Goal: Task Accomplishment & Management: Complete application form

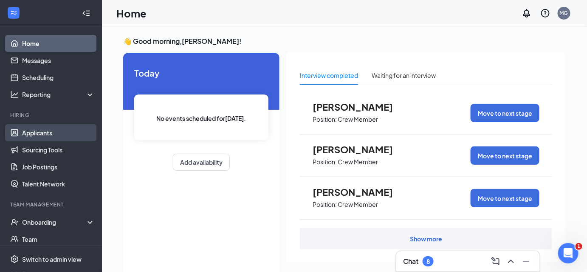
click at [45, 130] on link "Applicants" at bounding box center [58, 132] width 73 height 17
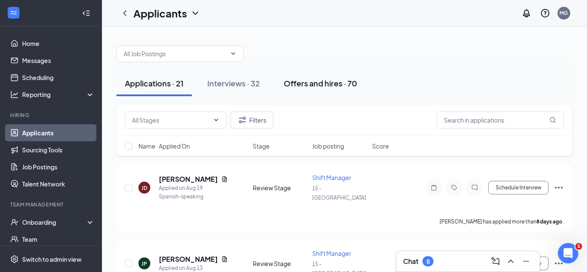
click at [350, 78] on div "Offers and hires · 70" at bounding box center [321, 83] width 74 height 11
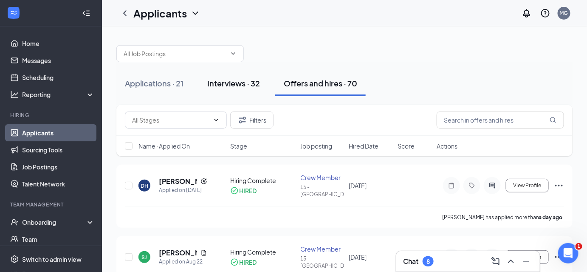
click at [233, 82] on div "Interviews · 32" at bounding box center [233, 83] width 53 height 11
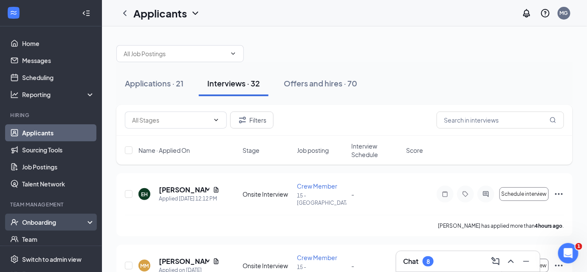
click at [60, 222] on div "Onboarding" at bounding box center [54, 222] width 65 height 9
click at [58, 234] on link "Overview" at bounding box center [58, 238] width 73 height 17
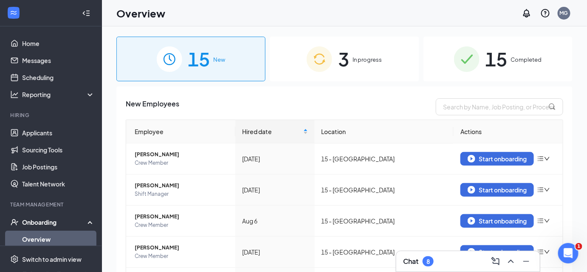
click at [394, 60] on div "3 In progress" at bounding box center [344, 59] width 149 height 45
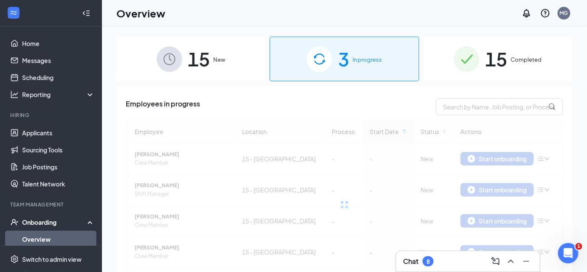
click at [224, 49] on div "15 New" at bounding box center [190, 59] width 149 height 45
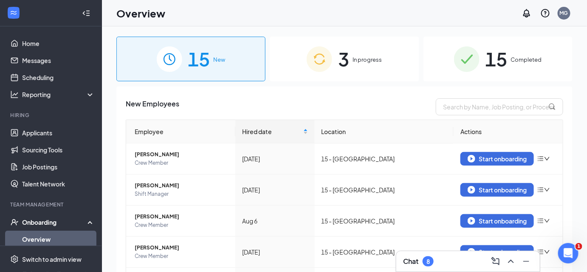
click at [342, 53] on span "3" at bounding box center [343, 58] width 11 height 29
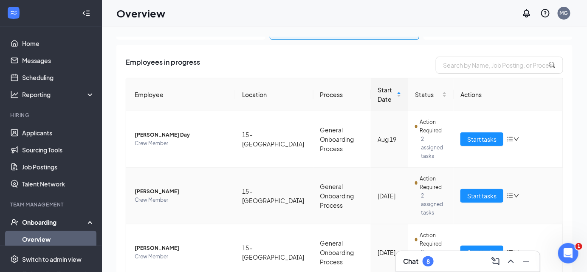
scroll to position [53, 0]
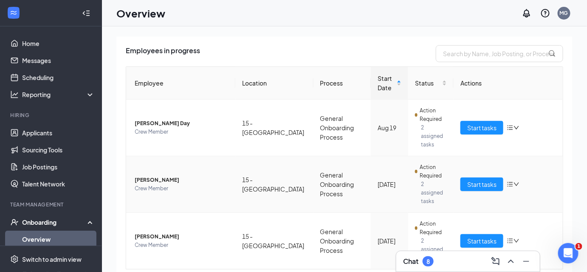
click at [514, 181] on icon "down" at bounding box center [517, 184] width 6 height 6
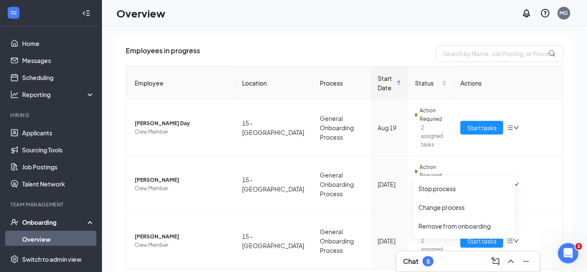
click at [562, 179] on div "Employees in progress Employee Location Process Start Date Status Actions [PERS…" at bounding box center [344, 176] width 456 height 286
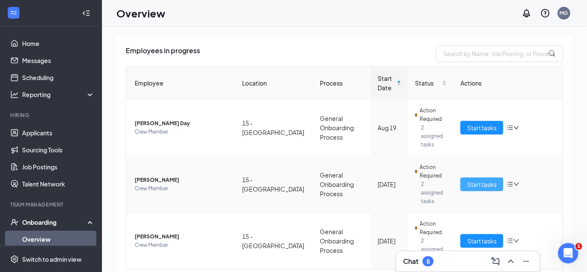
click at [485, 179] on span "Start tasks" at bounding box center [482, 183] width 29 height 9
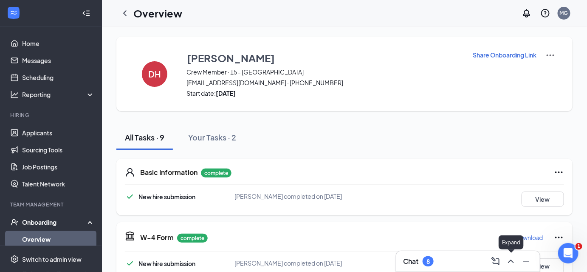
click at [513, 258] on icon "ChevronUp" at bounding box center [511, 261] width 10 height 10
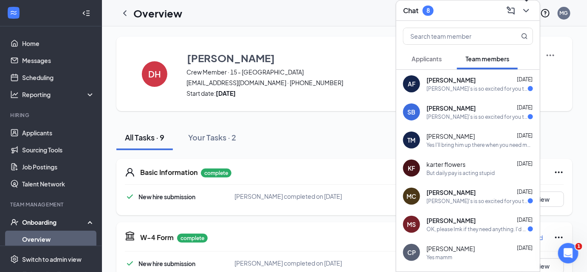
click at [528, 11] on icon "ChevronDown" at bounding box center [527, 10] width 6 height 3
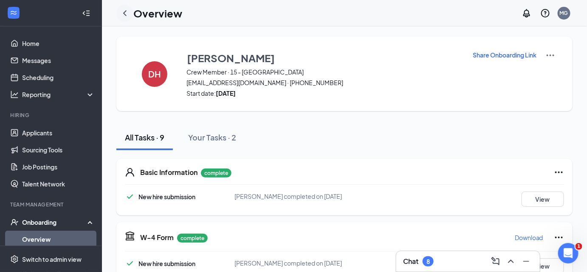
click at [125, 12] on icon "ChevronLeft" at bounding box center [125, 13] width 10 height 10
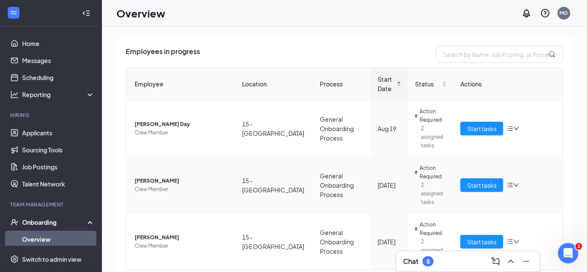
scroll to position [53, 0]
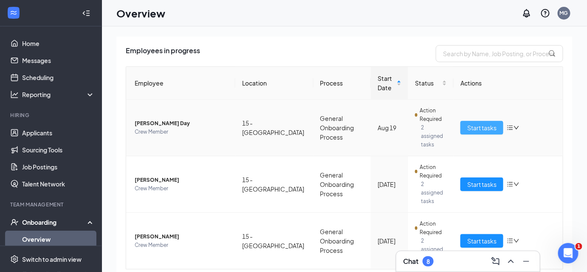
click at [473, 123] on span "Start tasks" at bounding box center [482, 127] width 29 height 9
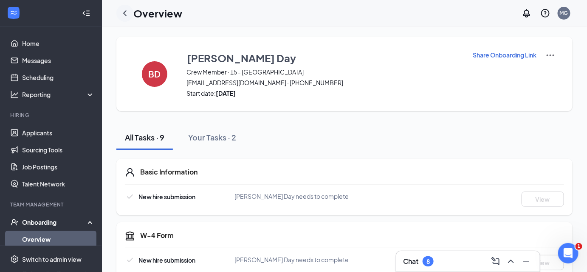
click at [127, 11] on icon "ChevronLeft" at bounding box center [125, 13] width 10 height 10
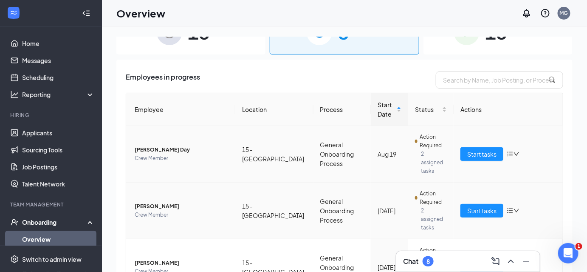
scroll to position [53, 0]
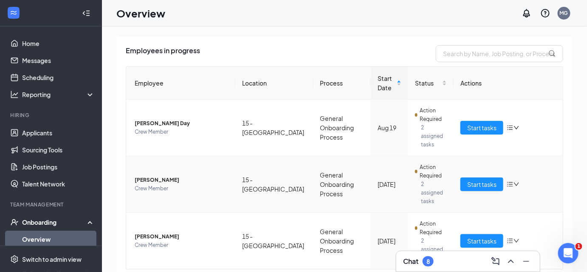
click at [477, 161] on td "Start tasks" at bounding box center [508, 184] width 109 height 57
click at [478, 179] on span "Start tasks" at bounding box center [482, 183] width 29 height 9
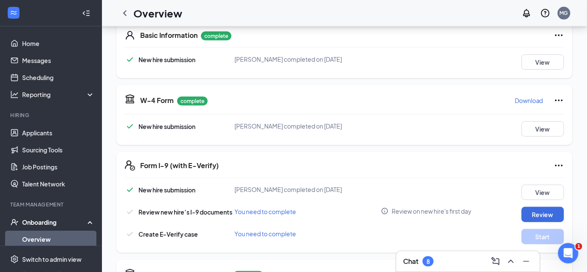
scroll to position [142, 0]
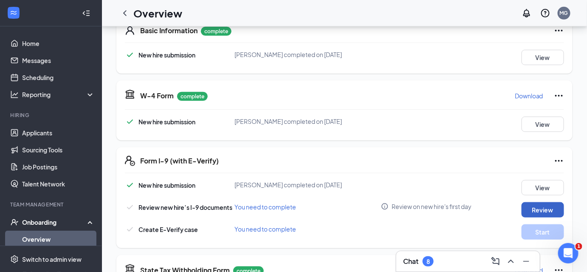
click at [527, 215] on button "Review" at bounding box center [543, 209] width 43 height 15
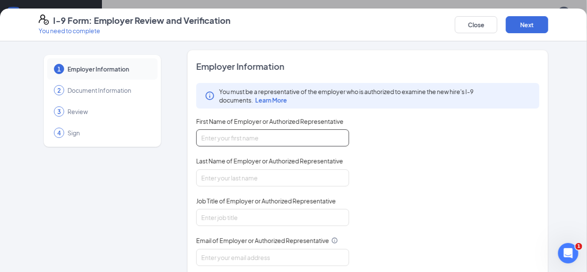
click at [296, 133] on input "First Name of Employer or Authorized Representative" at bounding box center [272, 137] width 153 height 17
type input "Mark"
type input "Green"
type input "[EMAIL_ADDRESS][DOMAIN_NAME]"
type input "4049218400"
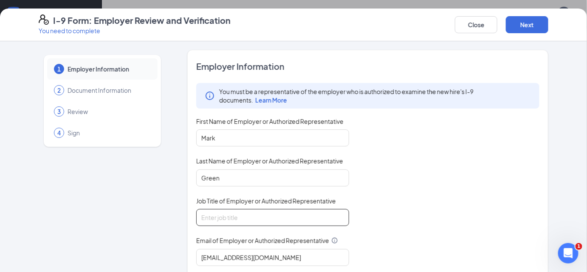
click at [253, 215] on input "Job Title of Employer or Authorized Representative" at bounding box center [272, 217] width 153 height 17
type input "Shift Manager"
drag, startPoint x: 239, startPoint y: 132, endPoint x: 175, endPoint y: 124, distance: 64.7
click at [176, 123] on div "1 Employer Information 2 Document Information 3 Review 4 Sign Employer Informat…" at bounding box center [294, 217] width 510 height 335
type input "a"
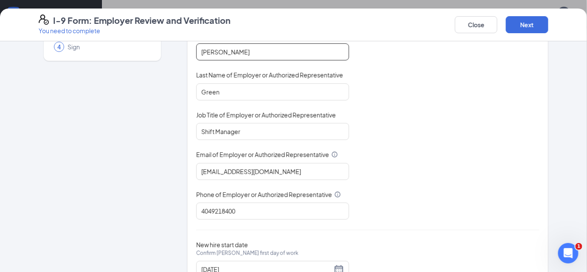
type input "[PERSON_NAME]"
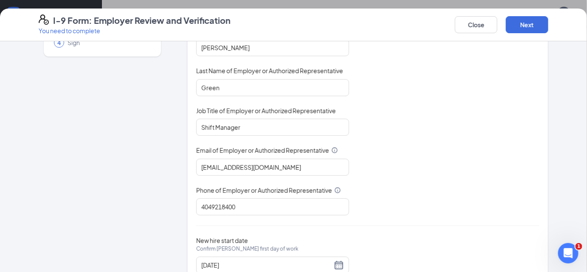
click at [387, 196] on div "You must be a representative of the employer who is authorized to examine the n…" at bounding box center [367, 104] width 343 height 222
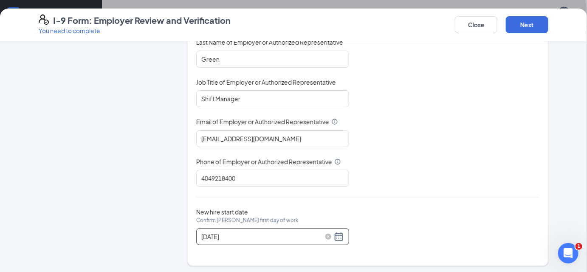
scroll to position [218, 0]
click at [526, 23] on button "Next" at bounding box center [527, 24] width 43 height 17
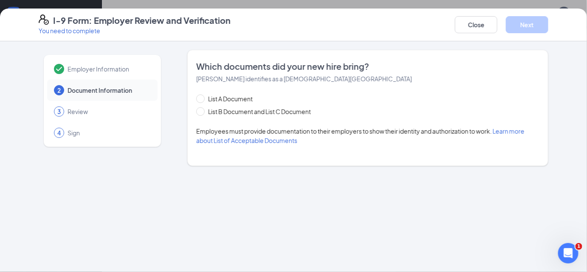
scroll to position [0, 0]
click at [201, 110] on input "List B Document and List C Document" at bounding box center [199, 110] width 6 height 6
radio input "true"
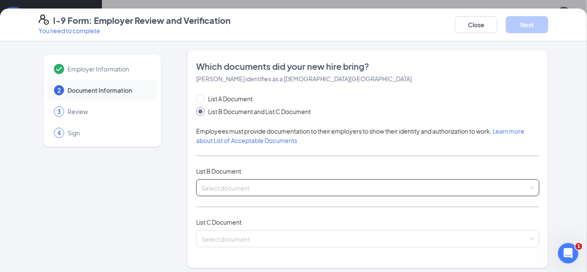
click at [230, 190] on input "search" at bounding box center [364, 185] width 327 height 13
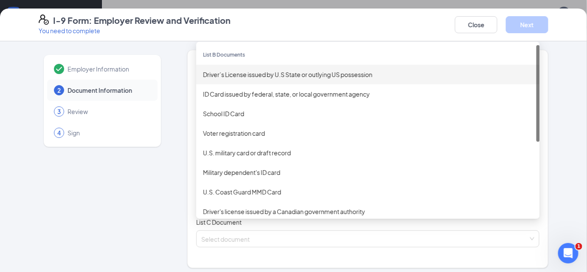
click at [301, 77] on div "Driver’s License issued by U.S State or outlying US possession" at bounding box center [368, 74] width 330 height 9
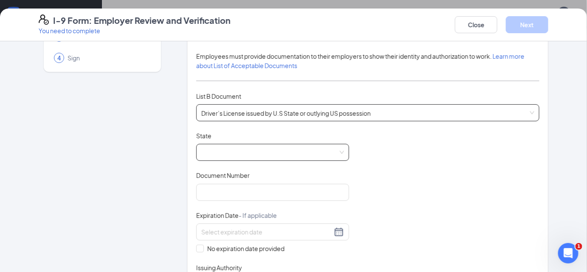
scroll to position [77, 0]
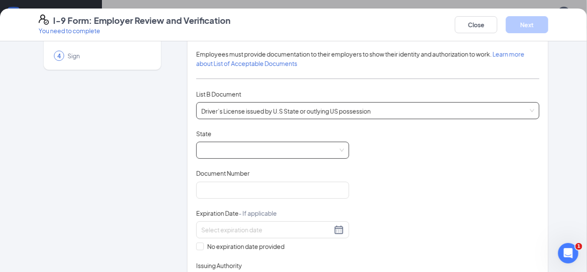
click at [301, 153] on span at bounding box center [272, 150] width 143 height 16
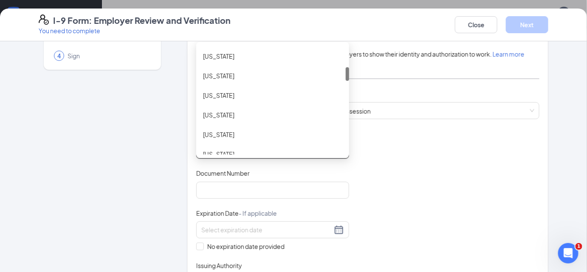
scroll to position [169, 0]
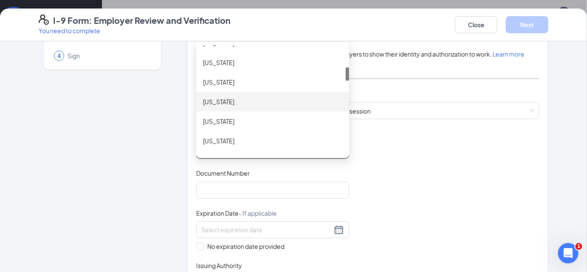
click at [237, 102] on div "[US_STATE]" at bounding box center [272, 101] width 139 height 9
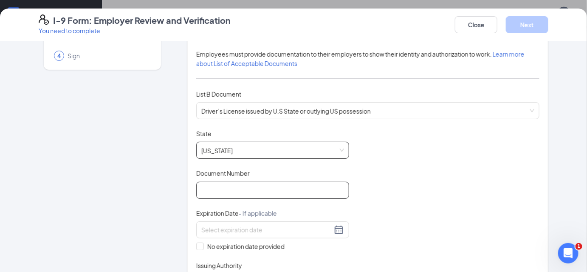
click at [278, 191] on input "Document Number" at bounding box center [272, 189] width 153 height 17
click at [469, 180] on div "Document Title Driver’s License issued by [DEMOGRAPHIC_DATA] State or outlying …" at bounding box center [367, 210] width 343 height 162
click at [328, 191] on input "Document Number" at bounding box center [272, 189] width 153 height 17
type input "070602680"
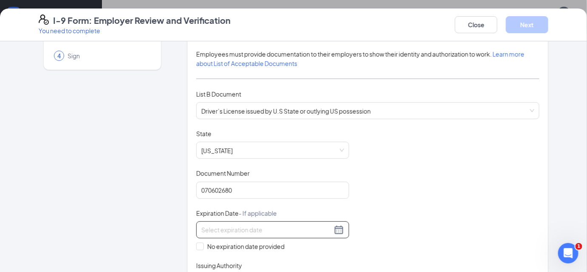
drag, startPoint x: 245, startPoint y: 227, endPoint x: 245, endPoint y: 246, distance: 18.7
click at [246, 228] on input at bounding box center [266, 229] width 131 height 9
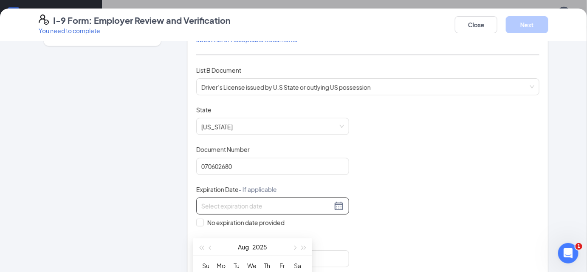
scroll to position [167, 0]
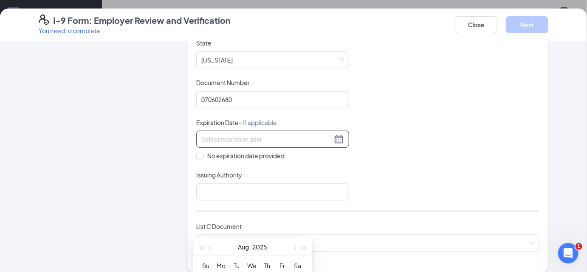
click at [267, 141] on input at bounding box center [266, 138] width 131 height 9
click at [339, 134] on div at bounding box center [272, 139] width 143 height 10
click at [336, 140] on div at bounding box center [272, 139] width 143 height 10
drag, startPoint x: 579, startPoint y: 133, endPoint x: 499, endPoint y: 128, distance: 80.5
click at [577, 133] on div "Employer Information 2 Document Information 3 Review 4 Sign Which documents did…" at bounding box center [293, 156] width 587 height 230
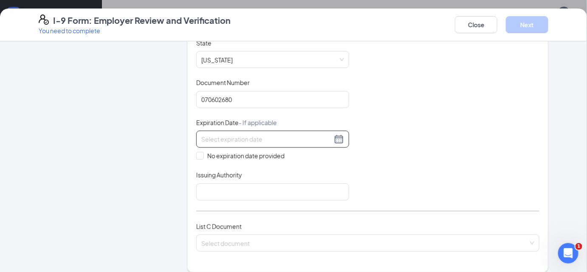
click at [262, 136] on input at bounding box center [266, 138] width 131 height 9
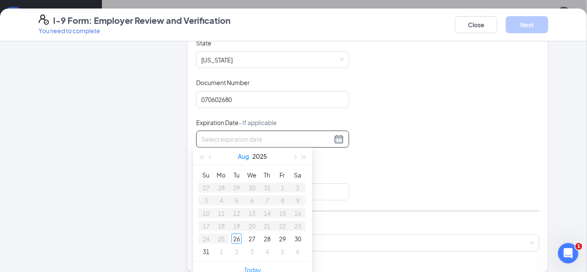
click at [242, 155] on button "Aug" at bounding box center [243, 155] width 11 height 17
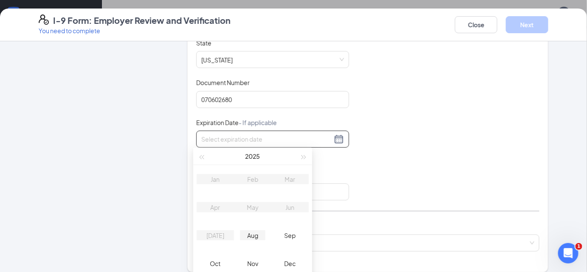
type input "[DATE]"
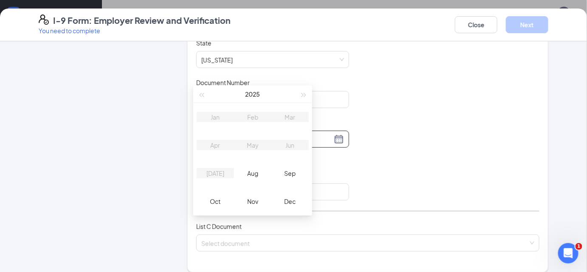
scroll to position [296, 0]
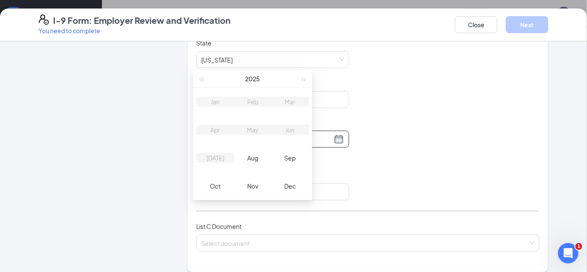
type input "[DATE]"
click at [290, 156] on div "Sep" at bounding box center [291, 158] width 26 height 10
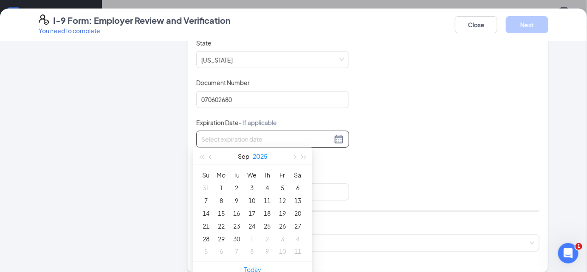
click at [264, 153] on button "2025" at bounding box center [260, 155] width 15 height 17
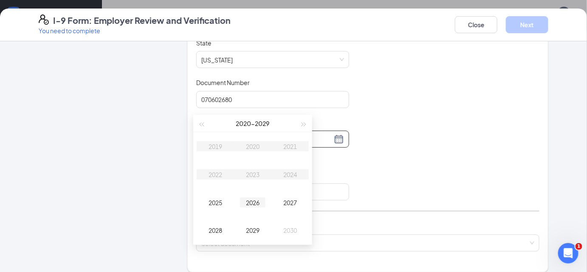
scroll to position [346, 0]
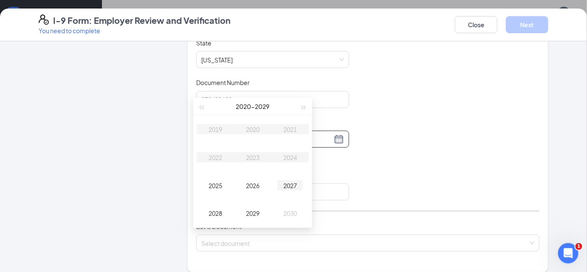
type input "[DATE]"
click at [306, 105] on button "button" at bounding box center [304, 106] width 9 height 17
type input "[DATE]"
click at [211, 156] on div "2032" at bounding box center [216, 157] width 26 height 10
type input "[DATE]"
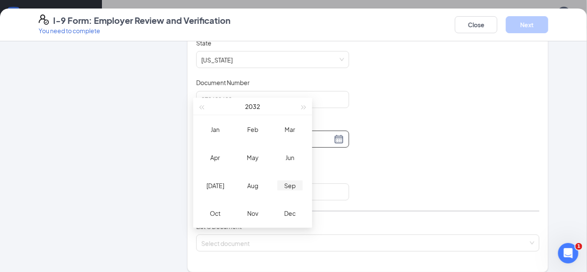
click at [293, 182] on div "Sep" at bounding box center [291, 185] width 26 height 10
type input "[DATE]"
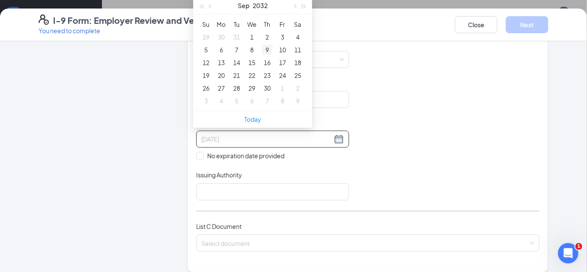
type input "[DATE]"
click at [266, 49] on div "9" at bounding box center [267, 50] width 10 height 10
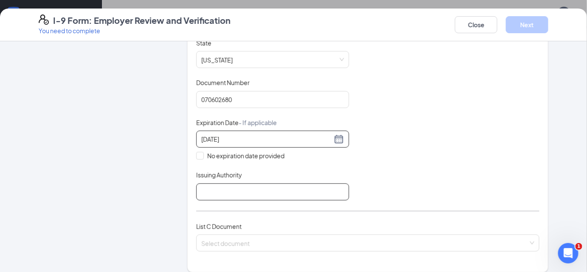
click at [225, 193] on input "Issuing Authority" at bounding box center [272, 191] width 153 height 17
type input "GA"
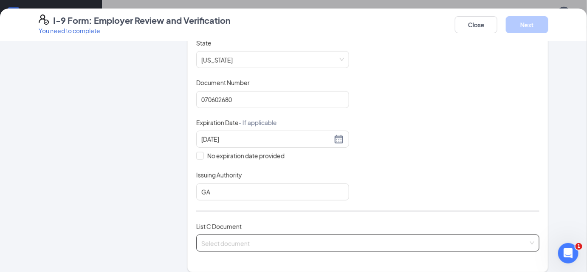
click at [240, 235] on input "search" at bounding box center [364, 241] width 327 height 13
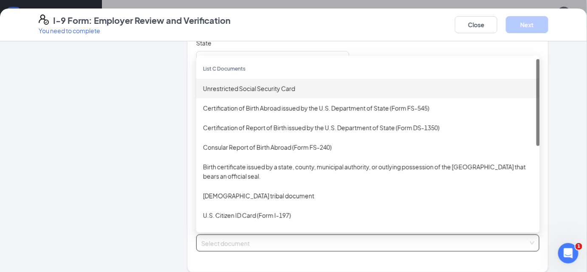
click at [314, 84] on div "Unrestricted Social Security Card" at bounding box center [368, 88] width 330 height 9
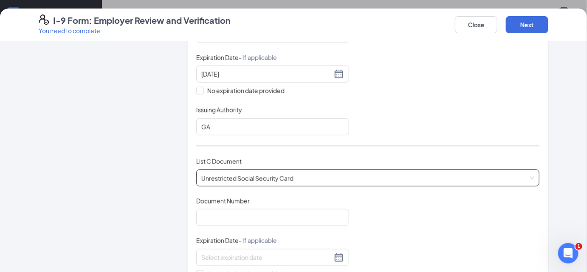
scroll to position [245, 0]
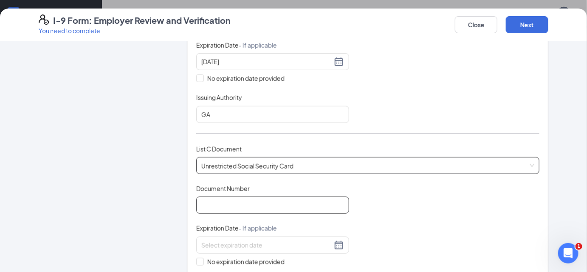
click at [264, 200] on input "Document Number" at bounding box center [272, 204] width 153 height 17
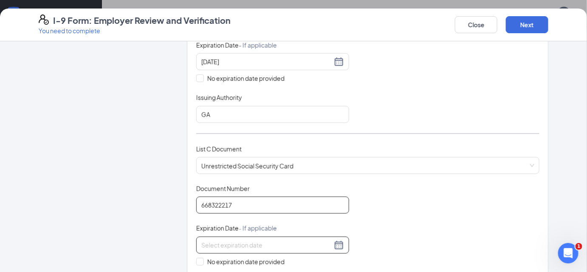
type input "668322217"
click at [250, 248] on div at bounding box center [272, 244] width 153 height 17
click at [207, 257] on span "No expiration date provided" at bounding box center [246, 261] width 84 height 9
click at [202, 258] on input "No expiration date provided" at bounding box center [199, 261] width 6 height 6
checkbox input "true"
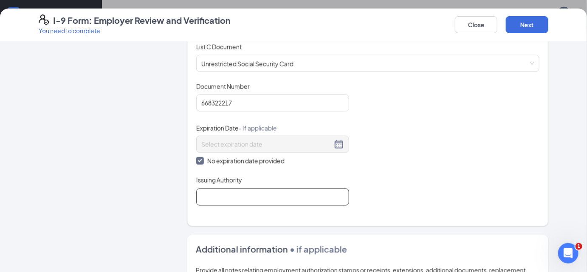
scroll to position [348, 0]
click at [289, 189] on input "Issuing Authority" at bounding box center [272, 195] width 153 height 17
type input "ss admin"
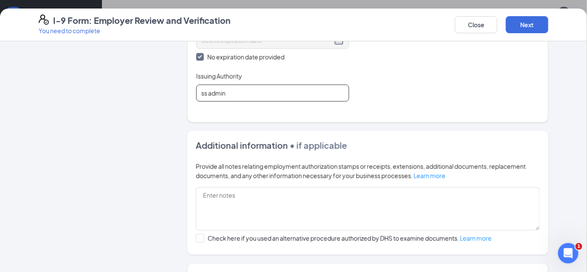
scroll to position [519, 0]
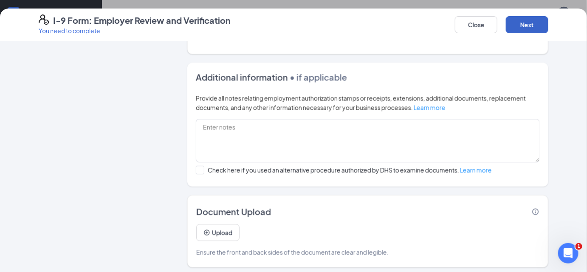
click at [520, 25] on button "Next" at bounding box center [527, 24] width 43 height 17
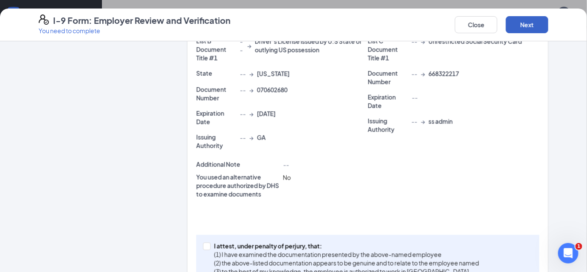
scroll to position [257, 0]
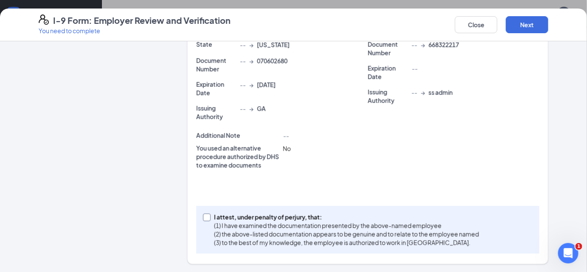
click at [211, 215] on span "I attest, under penalty of [PERSON_NAME], that: (1) I have examined the documen…" at bounding box center [347, 230] width 272 height 34
click at [209, 215] on input "I attest, under penalty of [PERSON_NAME], that: (1) I have examined the documen…" at bounding box center [206, 216] width 6 height 6
checkbox input "true"
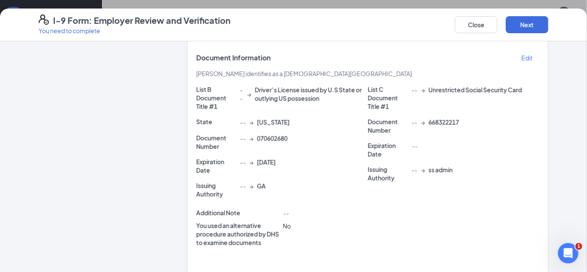
scroll to position [64, 0]
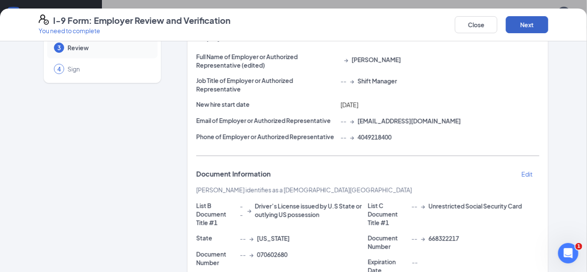
click at [513, 26] on button "Next" at bounding box center [527, 24] width 43 height 17
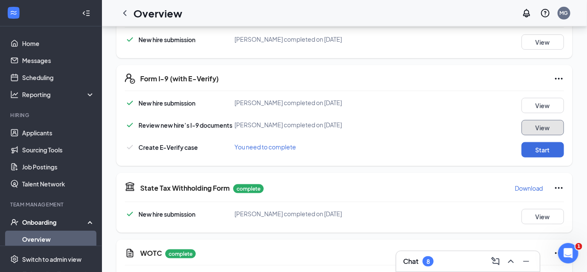
scroll to position [230, 0]
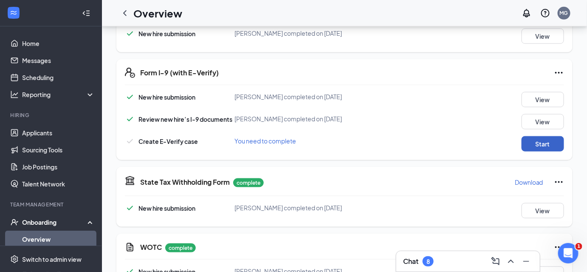
click at [541, 137] on button "Start" at bounding box center [543, 143] width 43 height 15
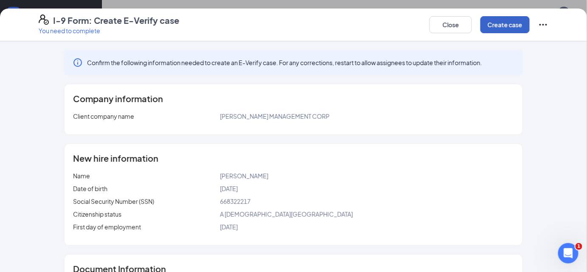
click at [496, 18] on button "Create case" at bounding box center [505, 24] width 49 height 17
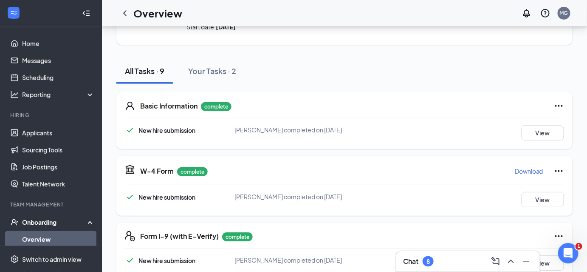
scroll to position [0, 0]
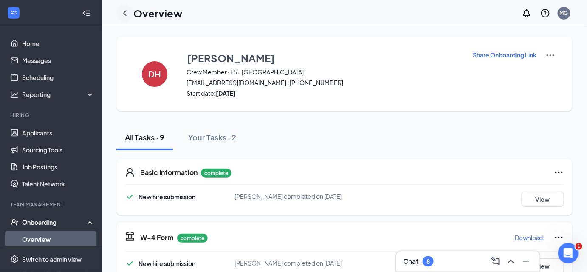
click at [124, 14] on icon "ChevronLeft" at bounding box center [124, 13] width 3 height 6
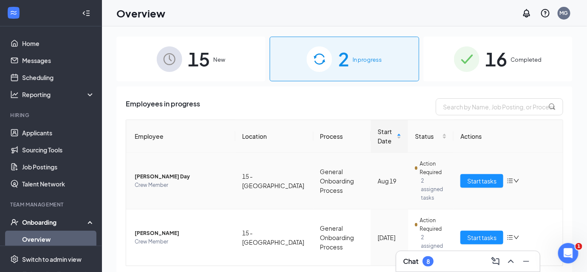
click at [510, 174] on div "Start tasks" at bounding box center [509, 181] width 96 height 14
click at [509, 177] on icon "bars" at bounding box center [510, 180] width 7 height 7
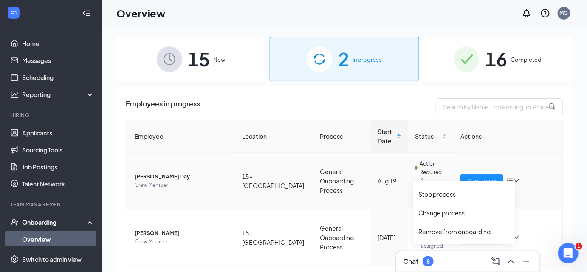
click at [509, 177] on icon "bars" at bounding box center [510, 180] width 7 height 7
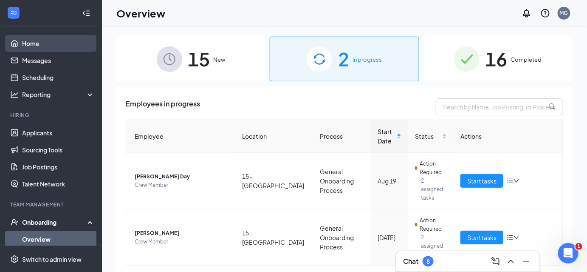
click at [43, 43] on link "Home" at bounding box center [58, 43] width 73 height 17
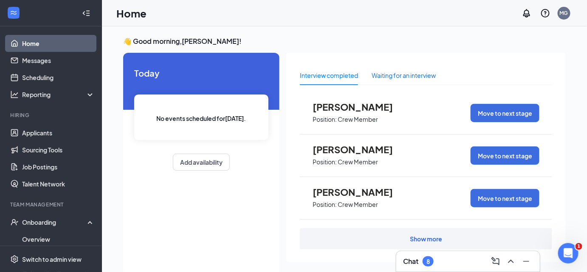
click at [410, 71] on div "Waiting for an interview" at bounding box center [404, 75] width 64 height 9
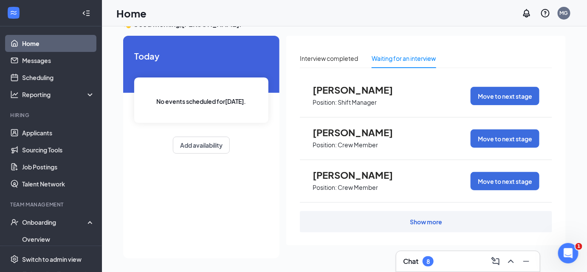
scroll to position [18, 0]
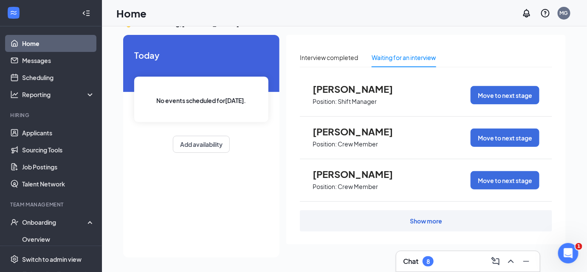
click at [405, 219] on div "Show more" at bounding box center [426, 220] width 252 height 21
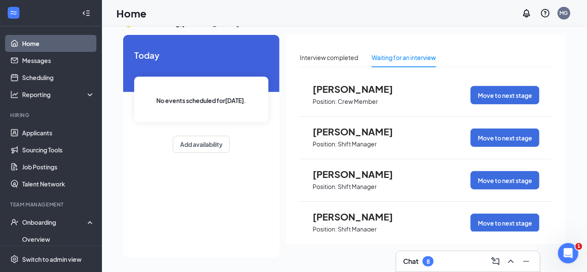
scroll to position [413, 0]
